Goal: Check status

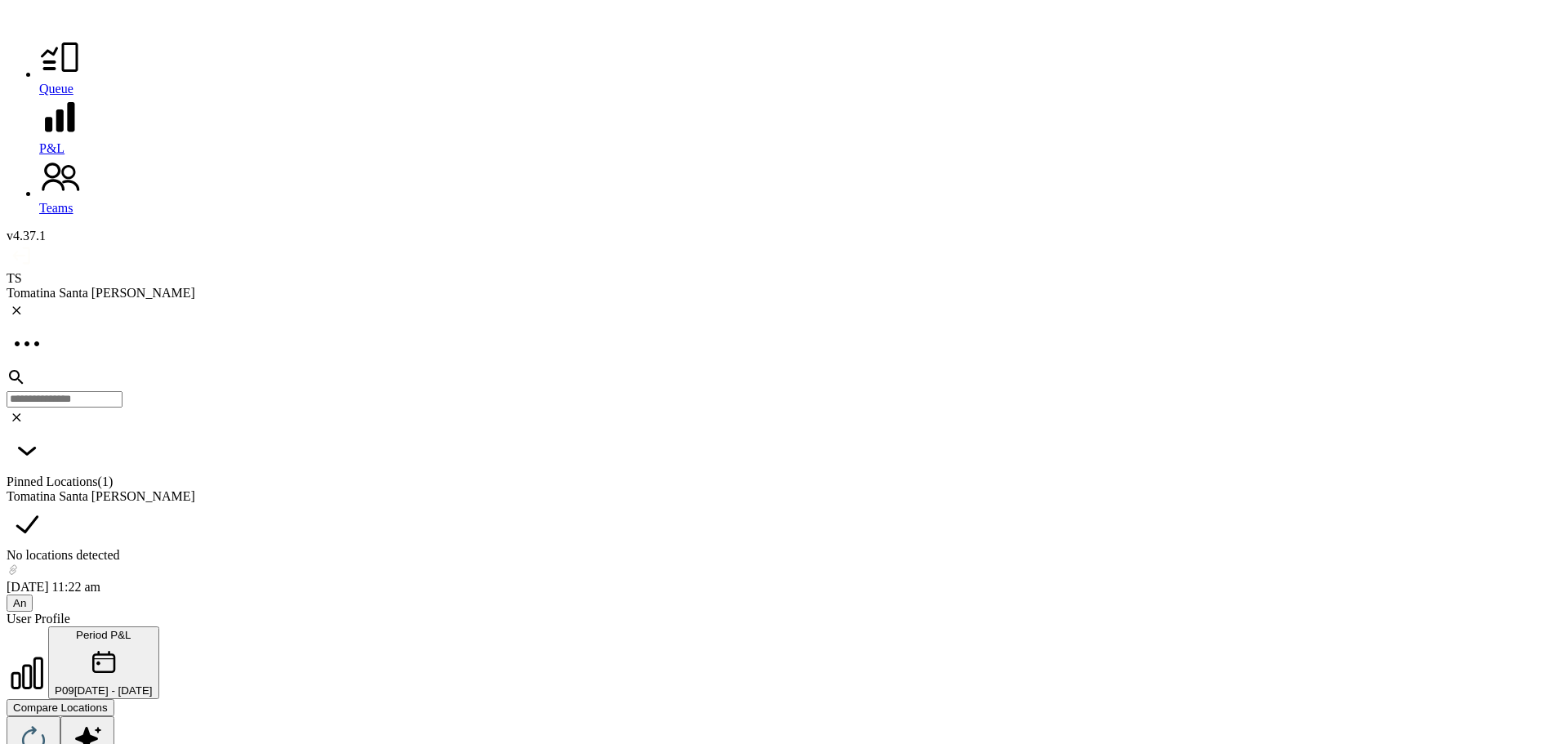
scroll to position [3988, 0]
